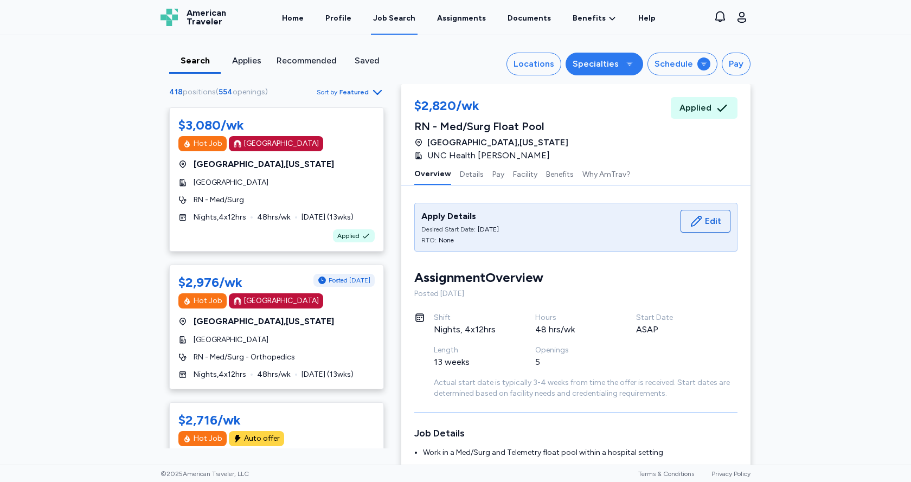
click at [573, 65] on div "Specialties" at bounding box center [595, 63] width 46 height 13
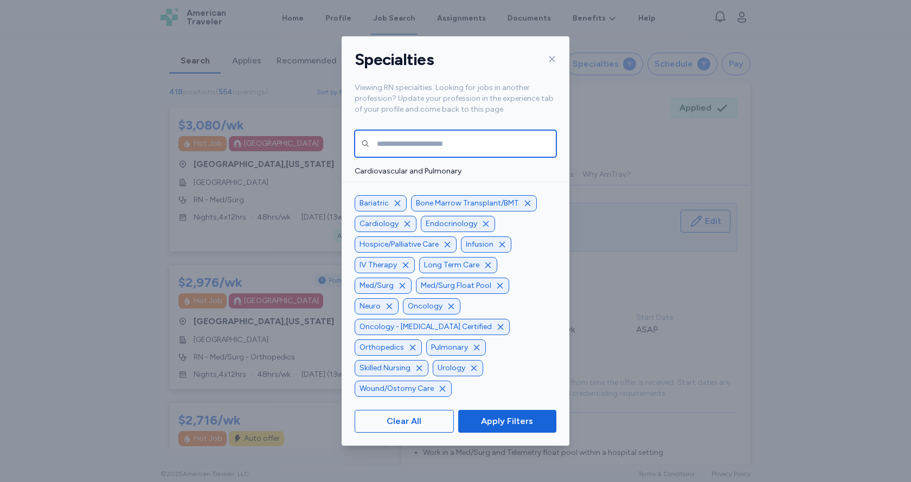
click at [417, 138] on input "text" at bounding box center [455, 143] width 202 height 27
type input "***"
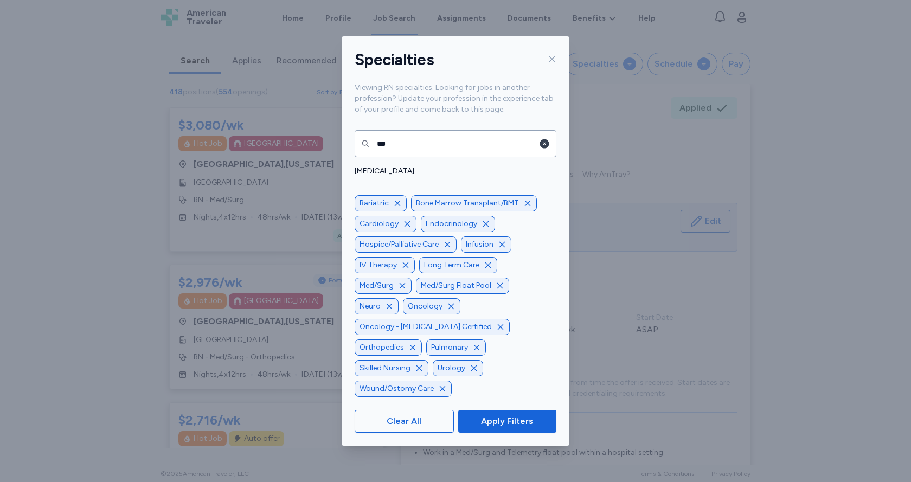
click at [546, 142] on icon "button" at bounding box center [544, 143] width 9 height 9
click at [496, 331] on icon "button" at bounding box center [500, 327] width 9 height 9
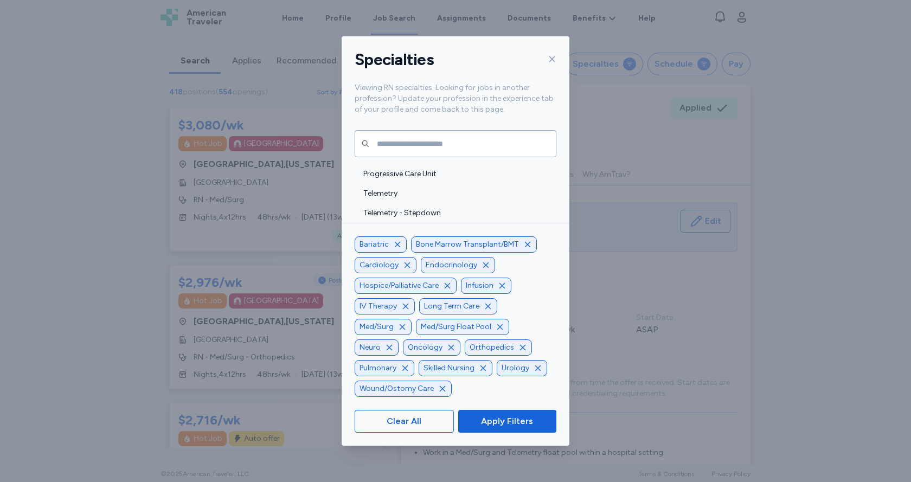
scroll to position [2534, 0]
click at [396, 243] on icon "button" at bounding box center [397, 244] width 5 height 5
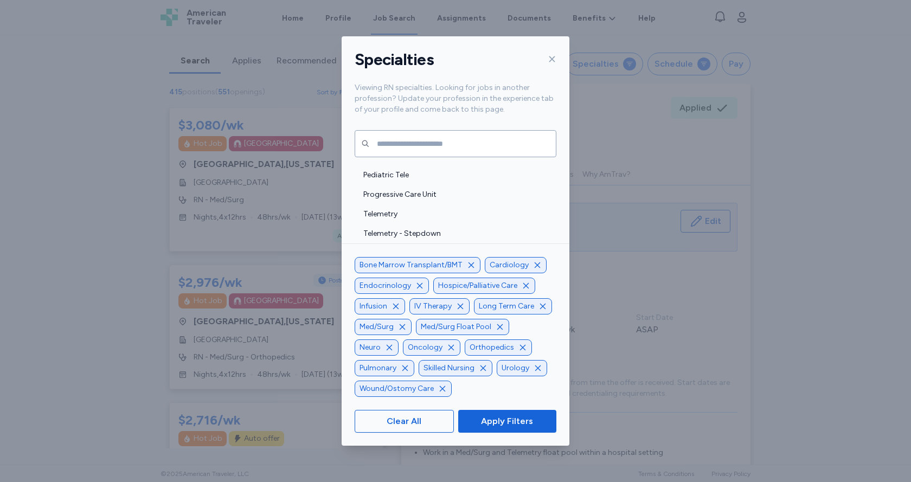
scroll to position [2513, 0]
click at [469, 264] on icon "button" at bounding box center [471, 265] width 9 height 9
click at [404, 267] on icon "button" at bounding box center [407, 265] width 9 height 9
click at [521, 283] on icon "button" at bounding box center [525, 285] width 9 height 9
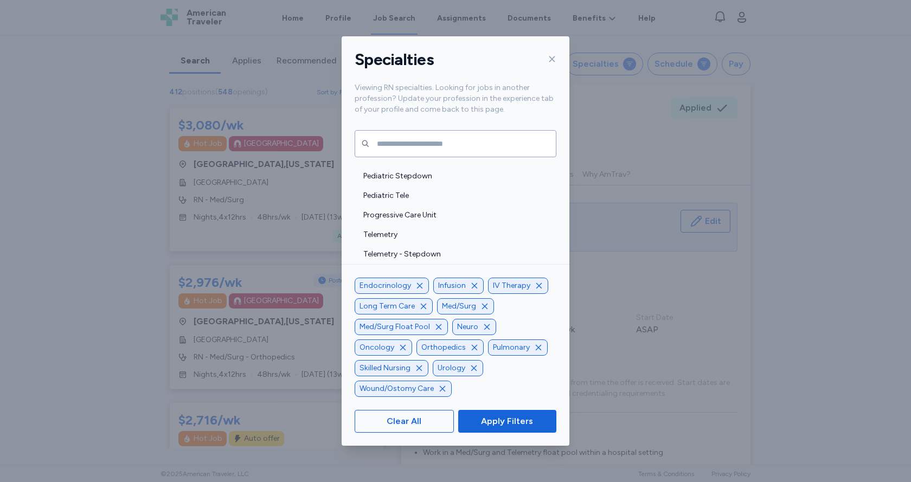
click at [425, 308] on icon "button" at bounding box center [423, 306] width 5 height 5
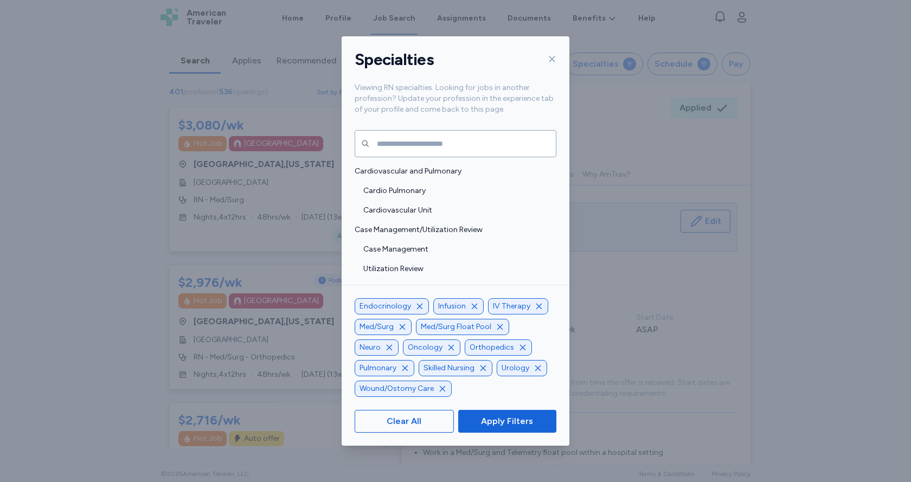
click at [479, 369] on icon "button" at bounding box center [483, 368] width 9 height 9
click at [443, 384] on div "Wound/Ostomy Care" at bounding box center [402, 389] width 97 height 16
click at [439, 389] on icon "button" at bounding box center [442, 388] width 9 height 9
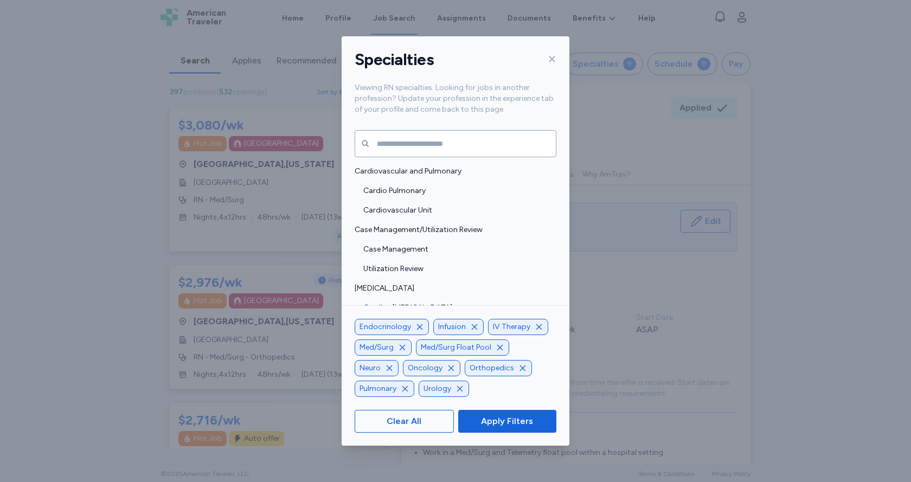
click at [475, 325] on icon "button" at bounding box center [474, 327] width 9 height 9
drag, startPoint x: 475, startPoint y: 325, endPoint x: 474, endPoint y: 333, distance: 8.2
click at [475, 328] on div "IV Therapy" at bounding box center [463, 327] width 60 height 16
click at [399, 369] on icon "button" at bounding box center [402, 368] width 9 height 9
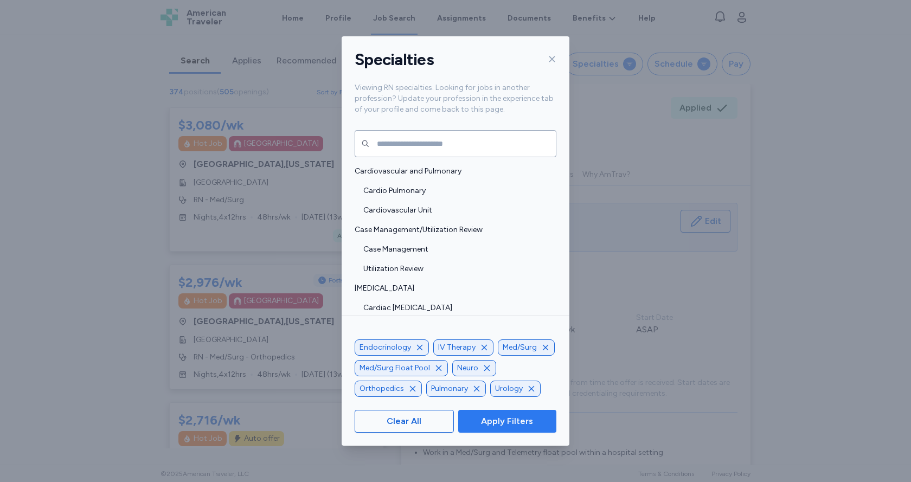
click at [497, 412] on button "Apply Filters" at bounding box center [507, 421] width 98 height 23
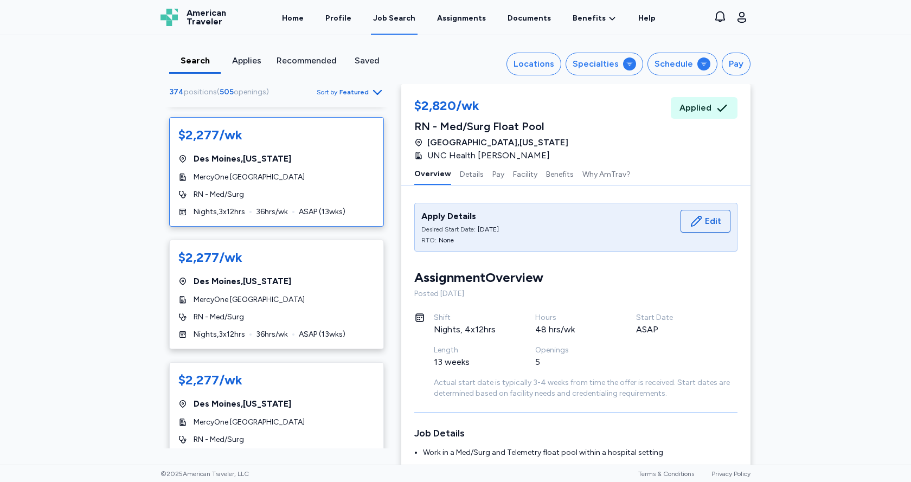
scroll to position [5095, 0]
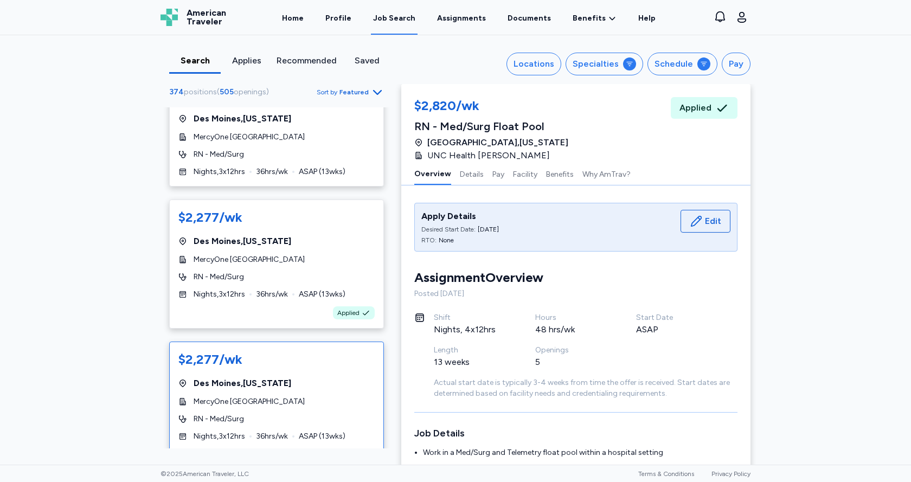
click at [283, 341] on div "$2,277/wk [GEOGRAPHIC_DATA] , [US_STATE] MercyOne [GEOGRAPHIC_DATA] RN - Med/Su…" at bounding box center [276, 395] width 215 height 109
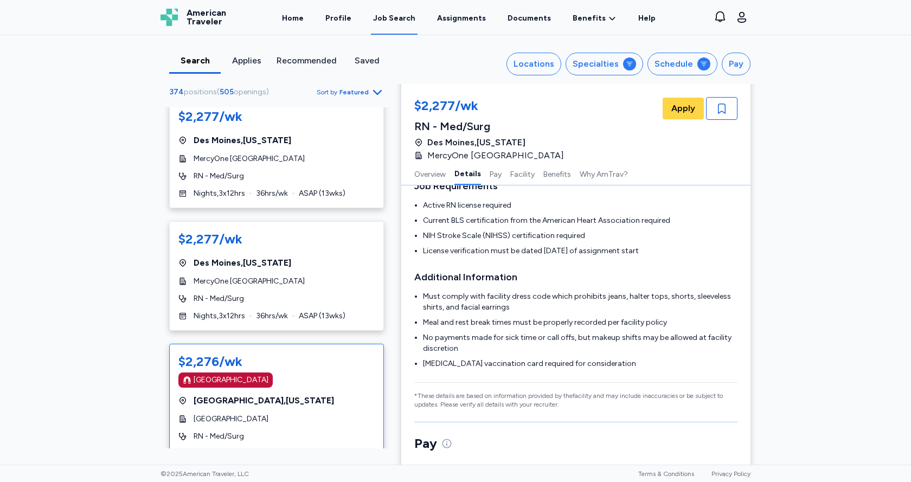
scroll to position [5637, 0]
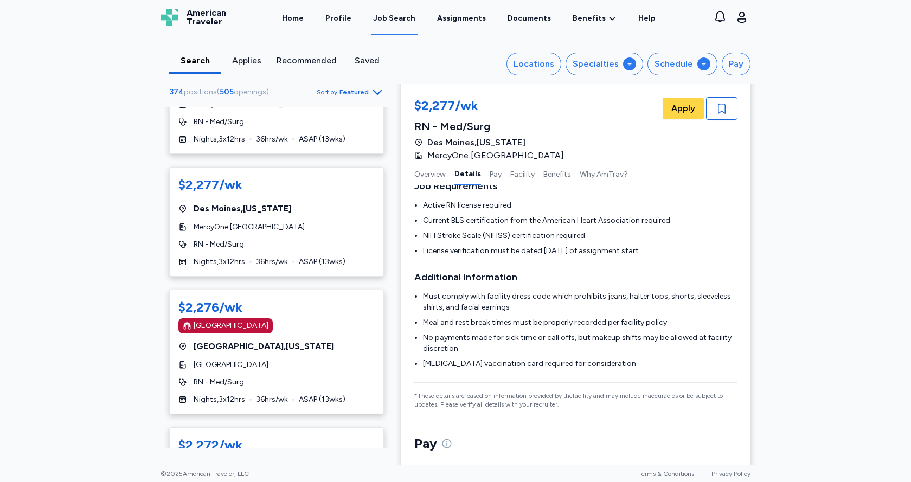
click at [247, 64] on div "Applies" at bounding box center [246, 60] width 43 height 13
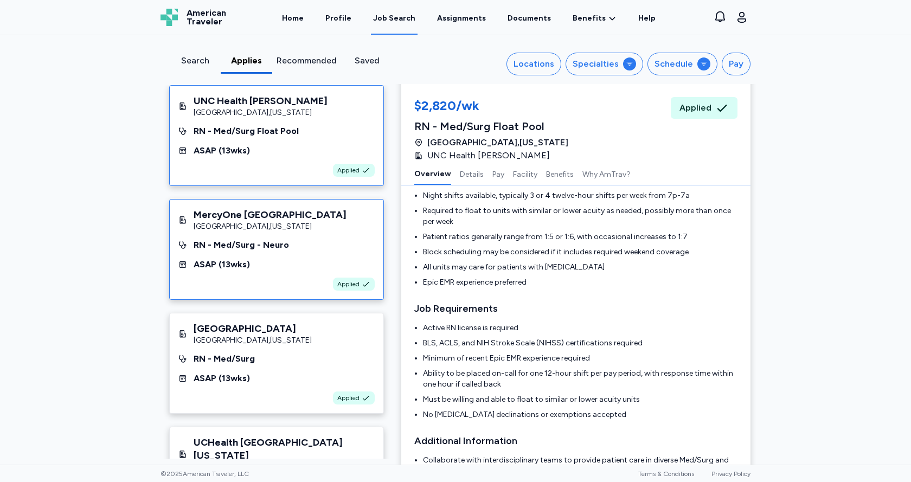
scroll to position [54, 0]
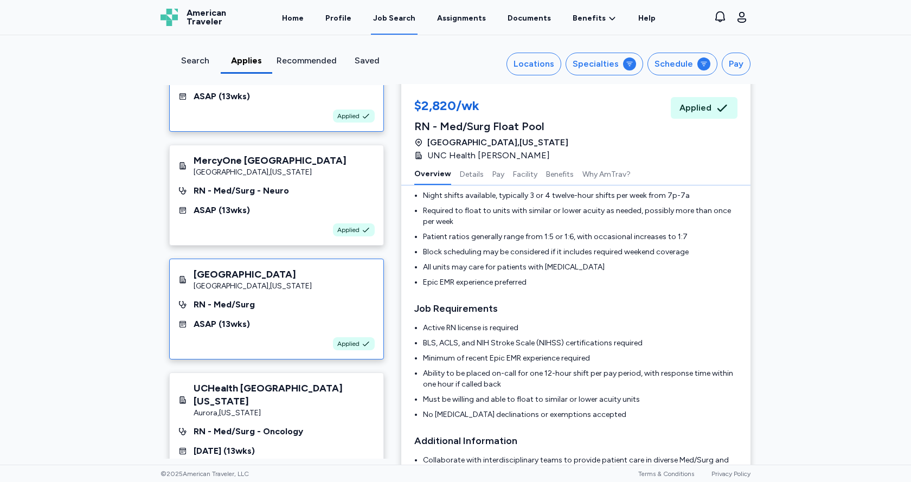
click at [270, 281] on div "[GEOGRAPHIC_DATA]" at bounding box center [253, 274] width 118 height 13
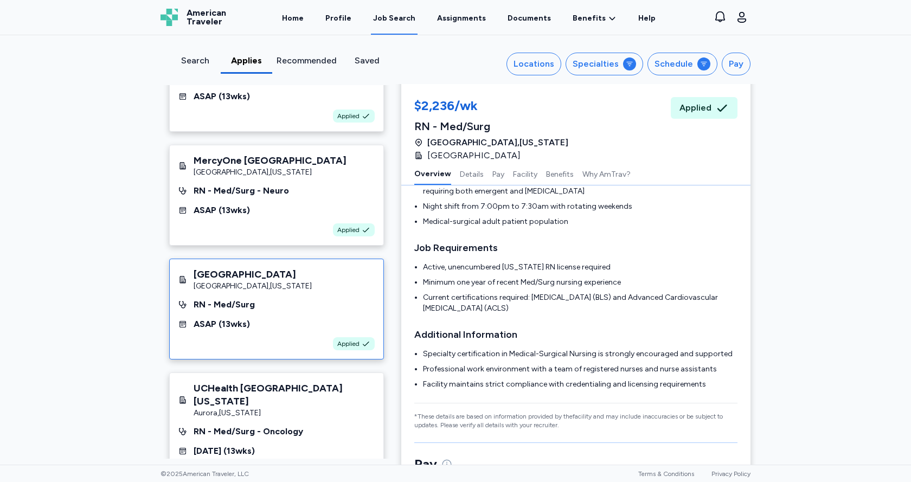
scroll to position [1, 0]
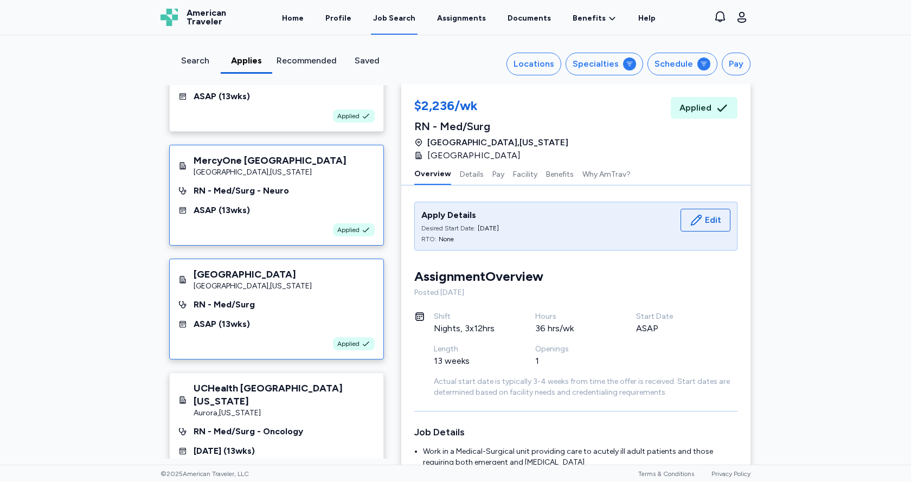
click at [266, 210] on div "ASAP ( 13 wks)" at bounding box center [276, 210] width 196 height 13
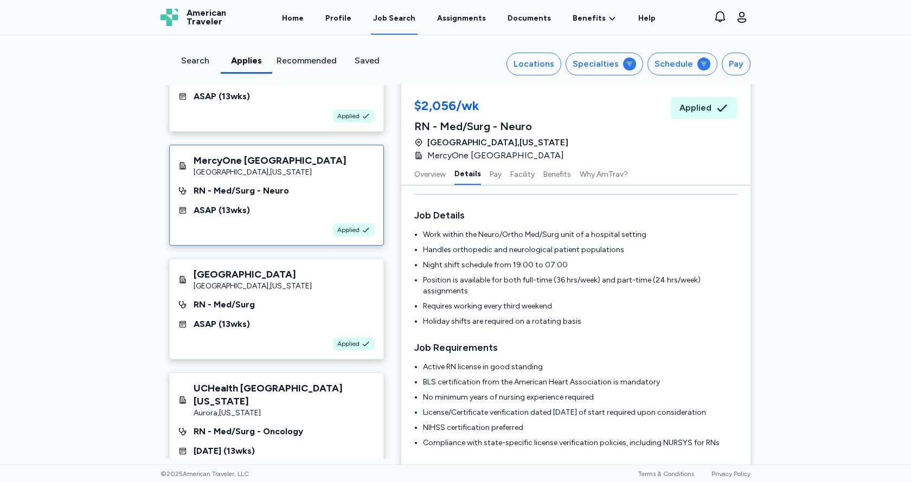
scroll to position [272, 0]
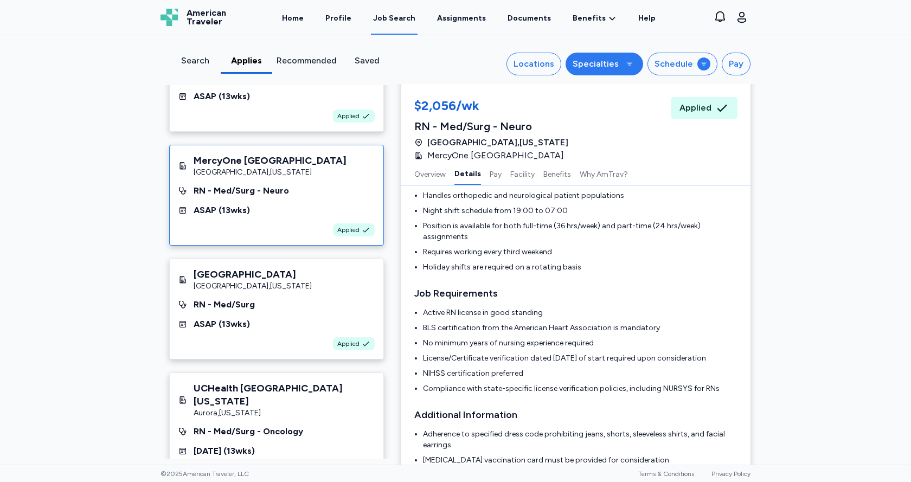
click at [582, 57] on button "Specialties" at bounding box center [604, 64] width 78 height 23
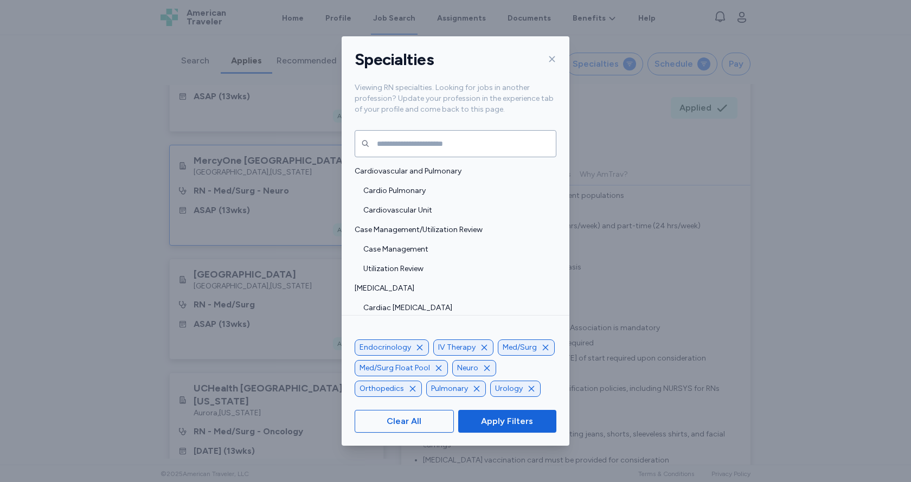
click at [551, 60] on icon at bounding box center [552, 59] width 6 height 6
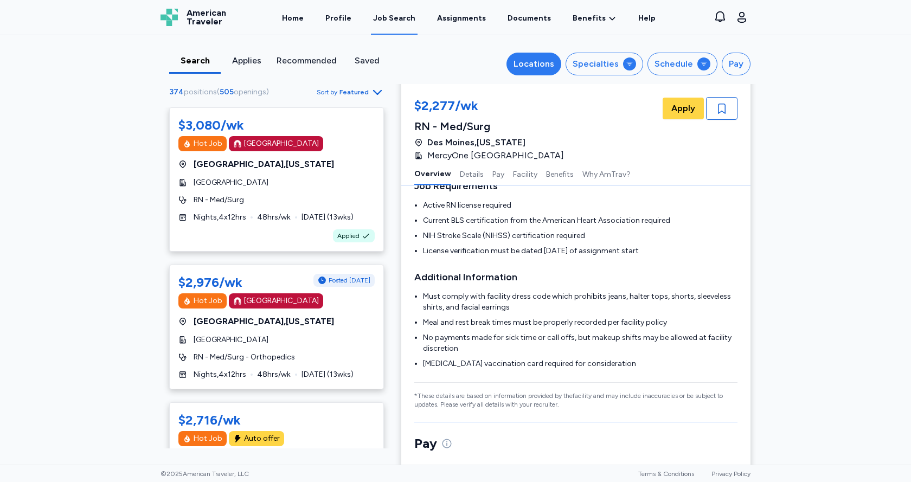
click at [534, 59] on div "Locations" at bounding box center [533, 63] width 41 height 13
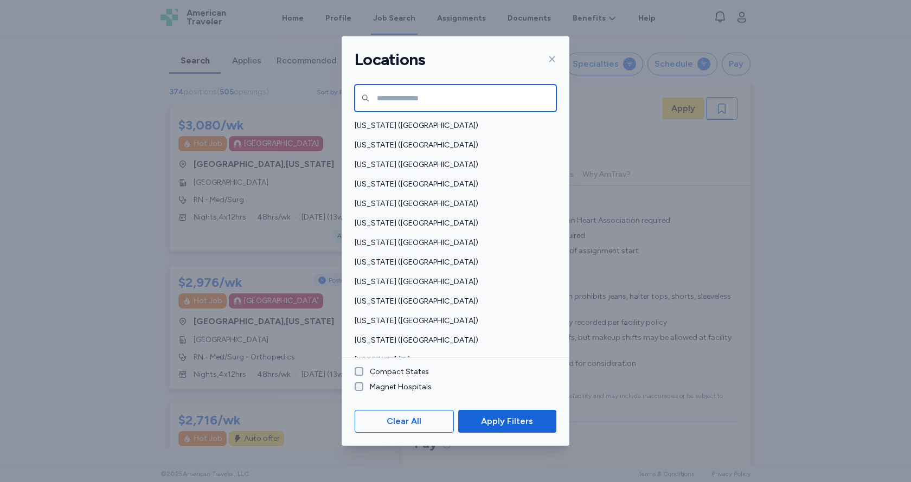
click at [416, 100] on input "text" at bounding box center [455, 98] width 202 height 27
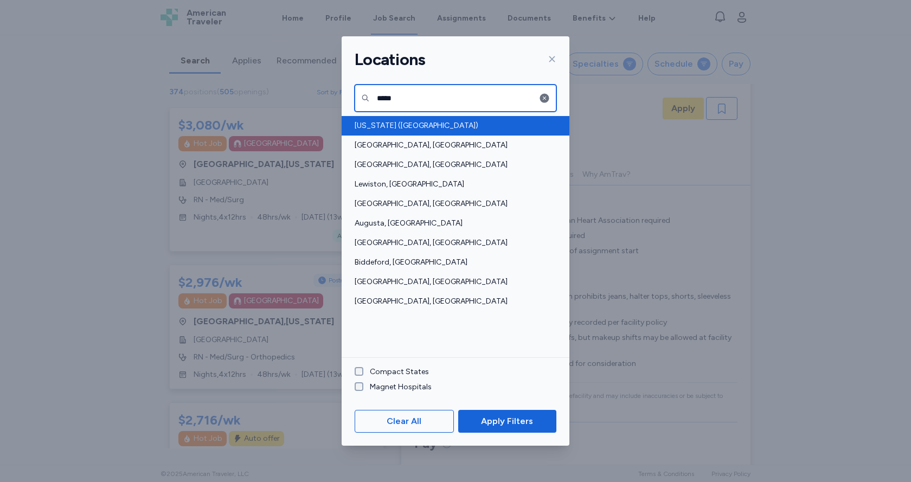
type input "*****"
click at [416, 121] on span "[US_STATE] ([GEOGRAPHIC_DATA])" at bounding box center [451, 125] width 195 height 11
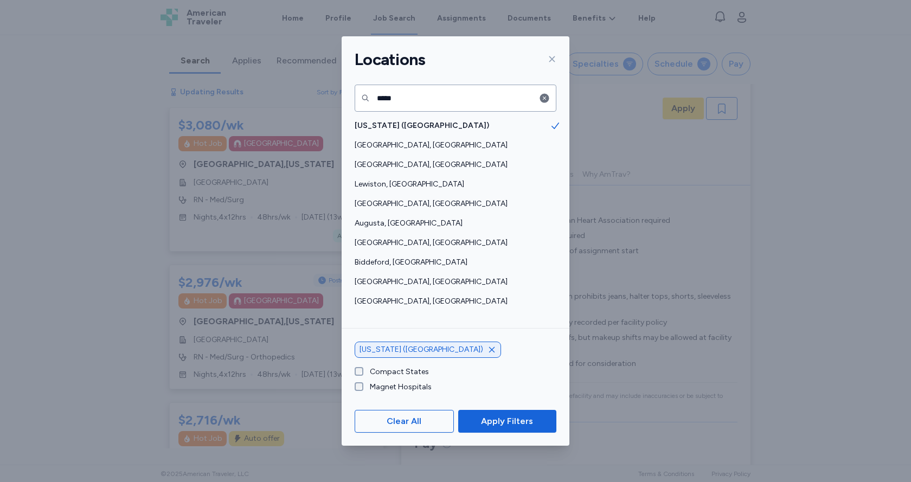
click at [492, 414] on button "Apply Filters" at bounding box center [507, 421] width 98 height 23
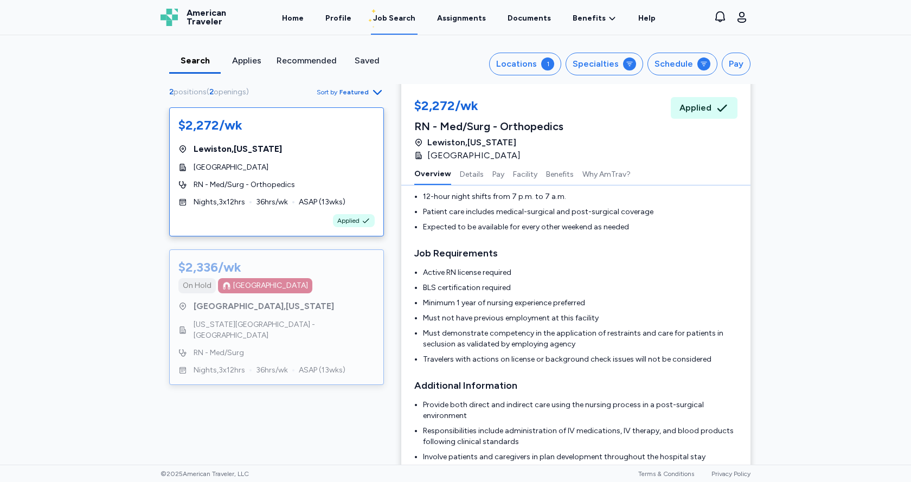
scroll to position [163, 0]
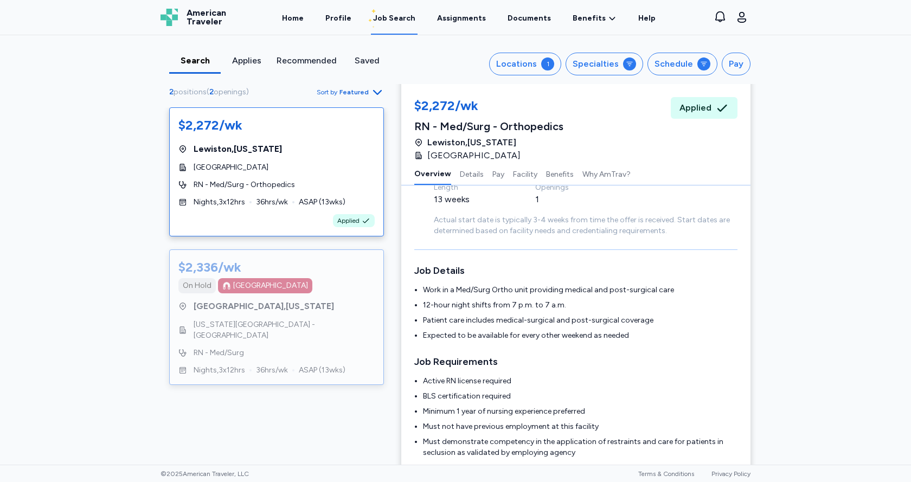
click at [337, 334] on div "$2,336/wk On [GEOGRAPHIC_DATA] [GEOGRAPHIC_DATA] , [US_STATE] [US_STATE][GEOGRA…" at bounding box center [276, 317] width 215 height 136
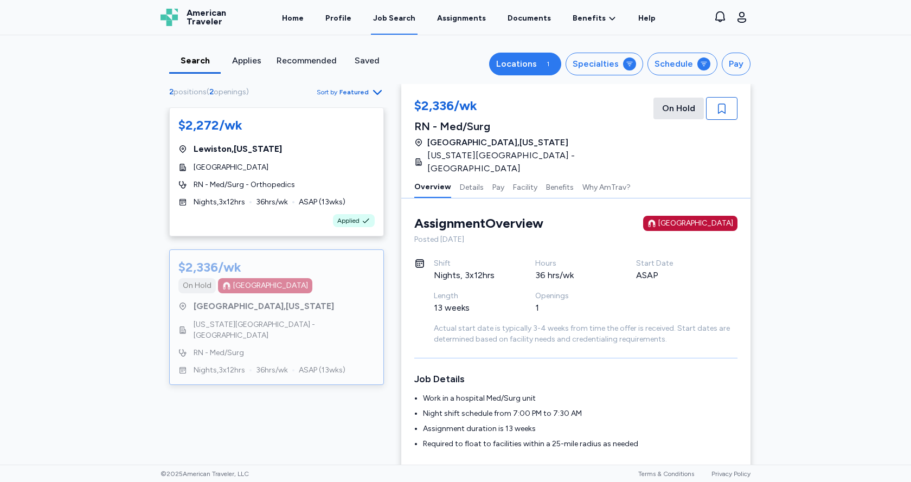
click at [502, 66] on div "Locations" at bounding box center [516, 63] width 41 height 13
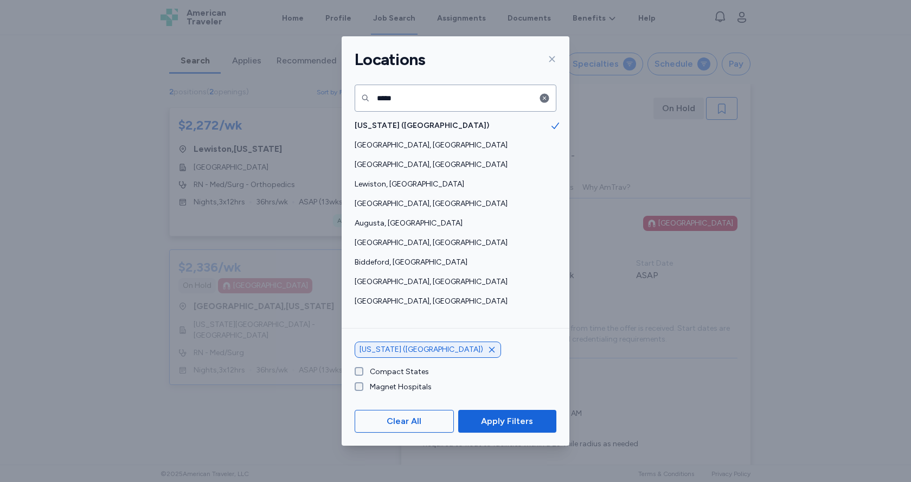
click at [546, 90] on div at bounding box center [547, 98] width 17 height 27
click at [546, 96] on icon "button" at bounding box center [544, 98] width 9 height 9
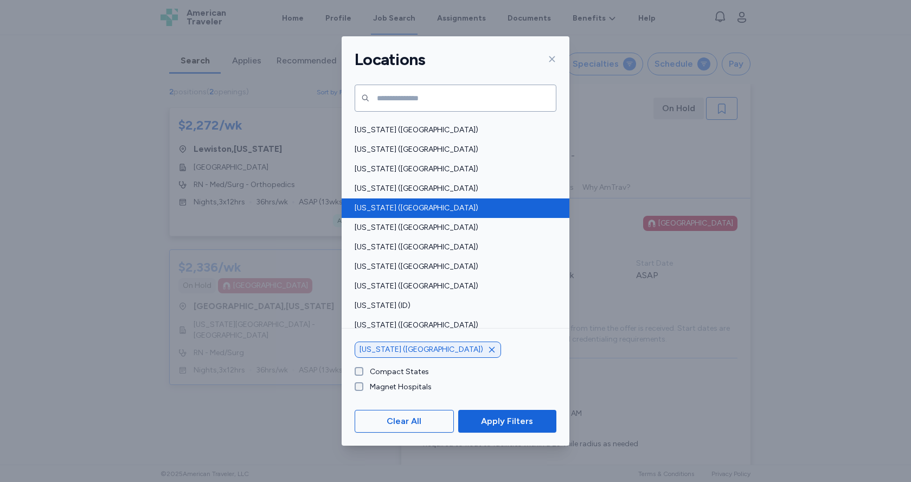
scroll to position [108, 0]
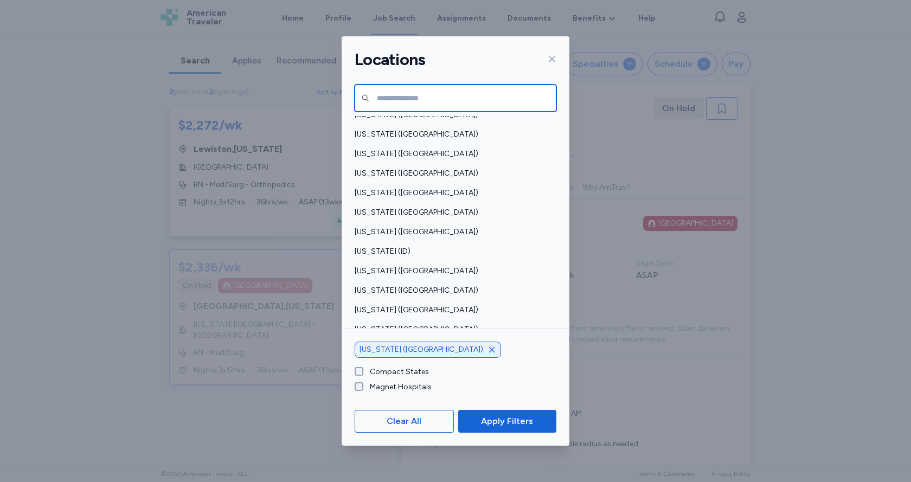
click at [398, 89] on input "text" at bounding box center [455, 98] width 202 height 27
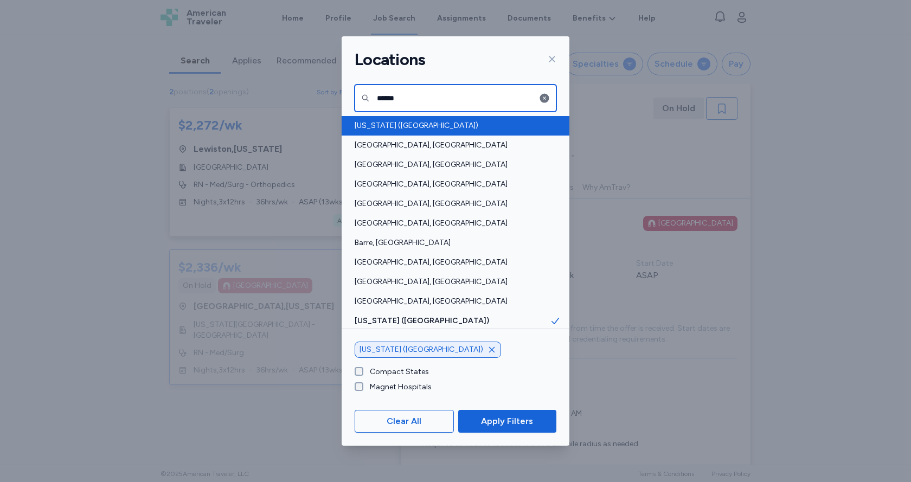
type input "******"
click at [407, 125] on span "[US_STATE] ([GEOGRAPHIC_DATA])" at bounding box center [451, 125] width 195 height 11
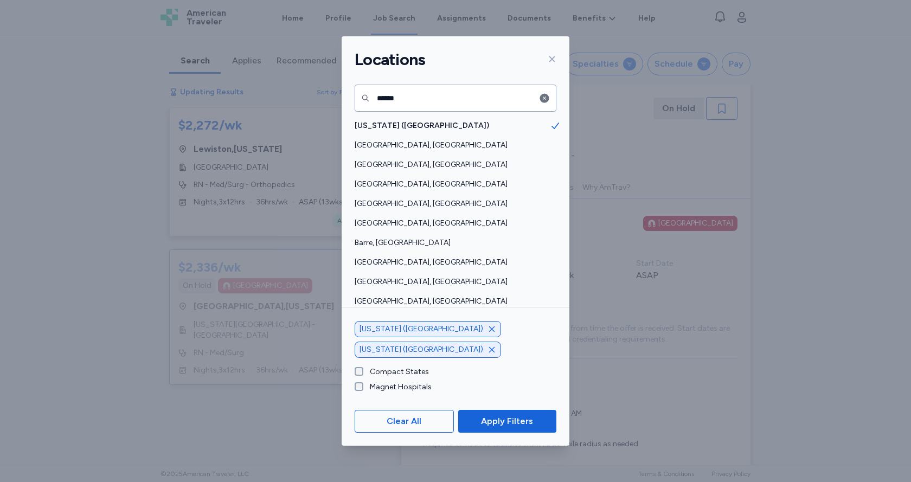
click at [482, 317] on span "[US_STATE] ([GEOGRAPHIC_DATA])" at bounding box center [451, 320] width 195 height 11
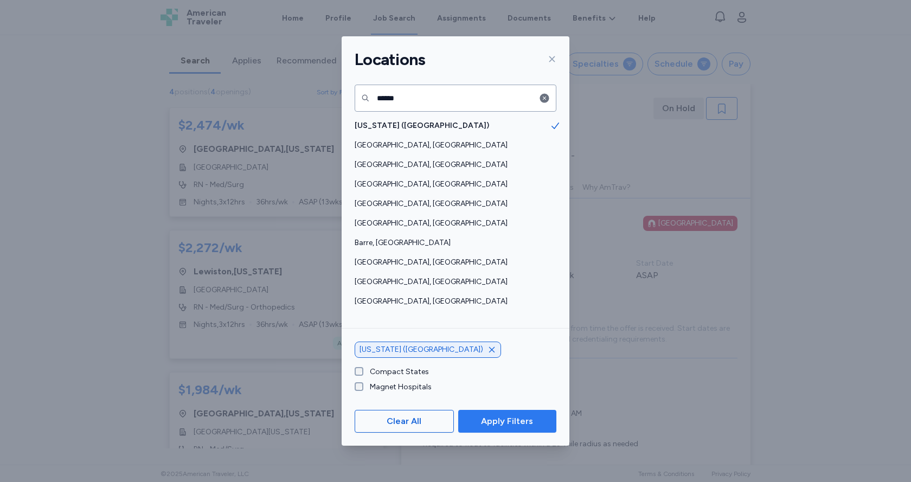
click at [502, 422] on span "Apply Filters" at bounding box center [507, 421] width 52 height 13
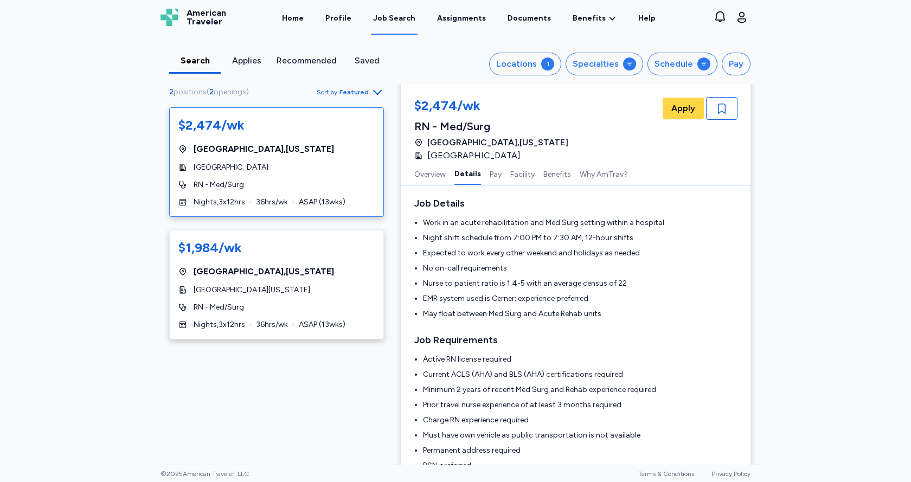
scroll to position [218, 0]
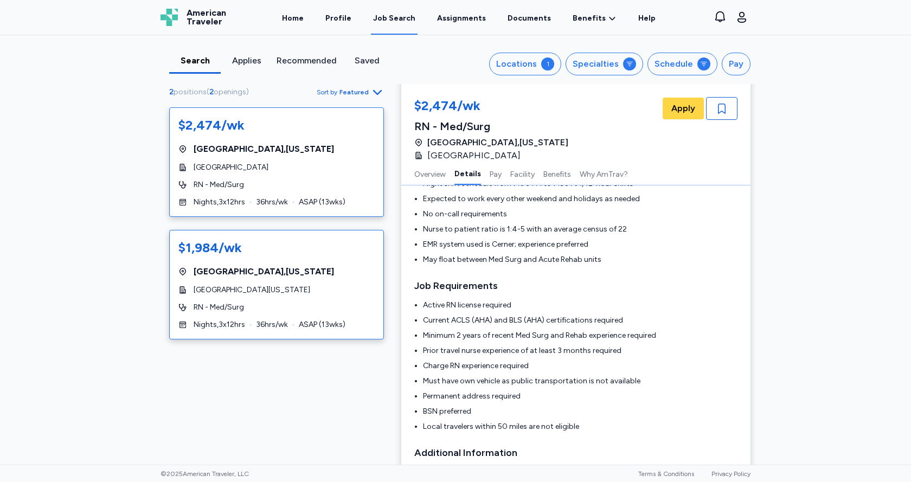
click at [331, 315] on div "$1,984/wk [GEOGRAPHIC_DATA] , [US_STATE][GEOGRAPHIC_DATA][US_STATE] RN - Med/Su…" at bounding box center [276, 284] width 215 height 109
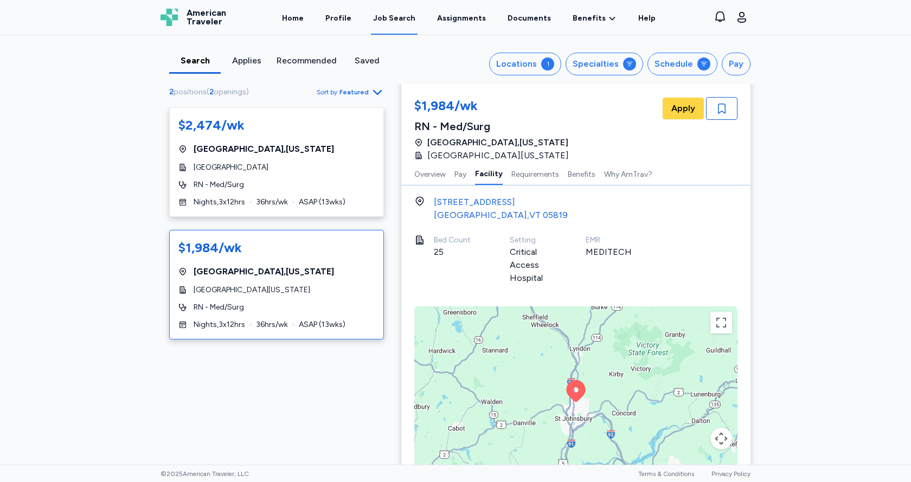
scroll to position [325, 0]
